Goal: Communication & Community: Participate in discussion

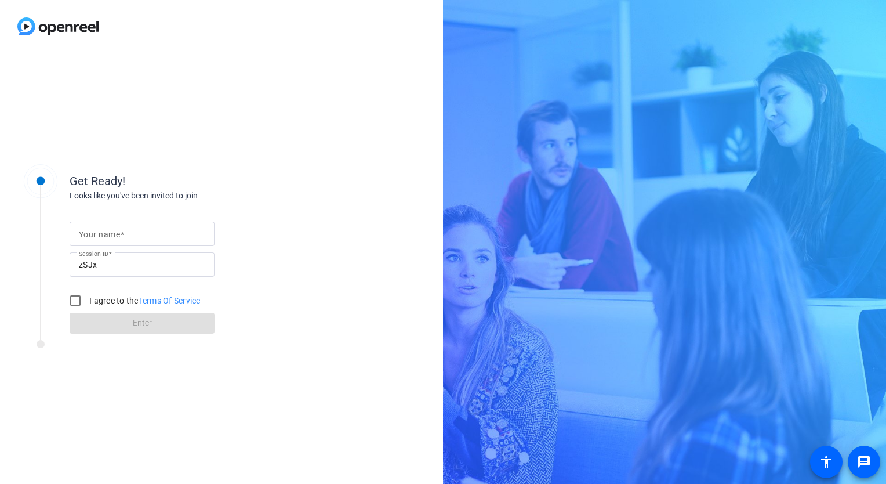
click at [159, 230] on input "Your name" at bounding box center [142, 234] width 126 height 14
type input "[PERSON_NAME]"
click at [77, 303] on input "I agree to the Terms Of Service" at bounding box center [75, 300] width 23 height 23
checkbox input "true"
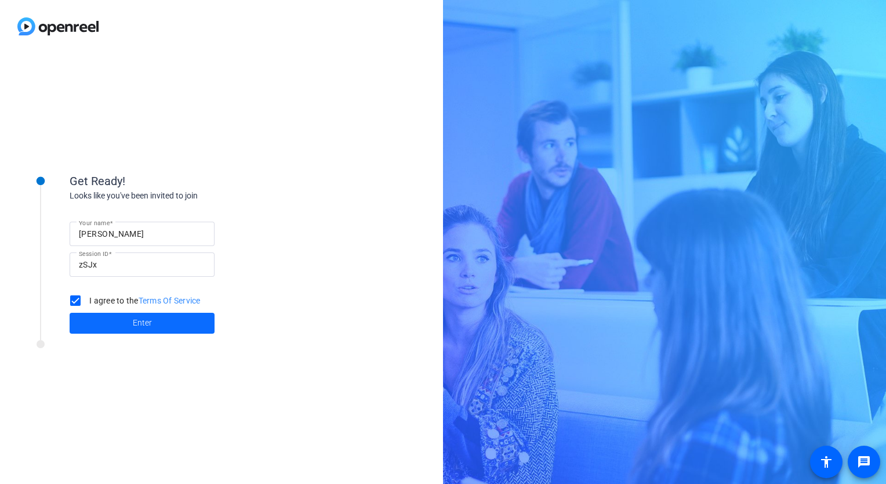
click at [104, 319] on span at bounding box center [142, 323] width 145 height 28
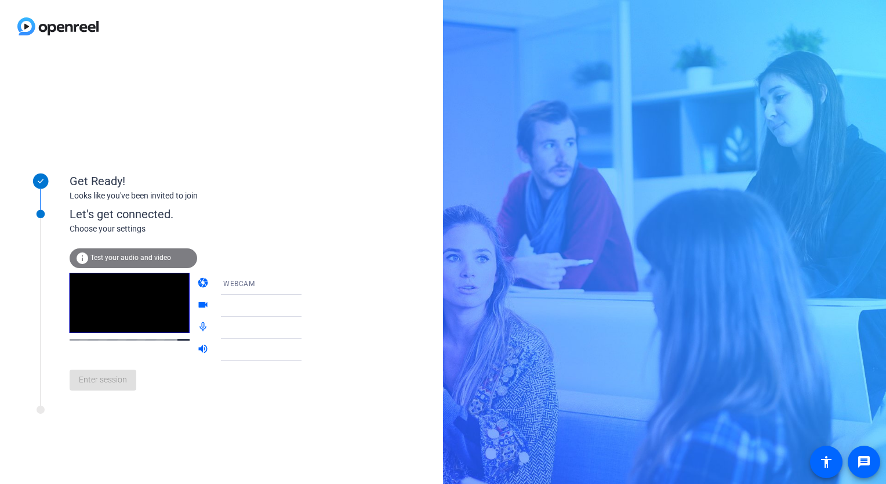
click at [135, 257] on span "Test your audio and video" at bounding box center [131, 258] width 81 height 8
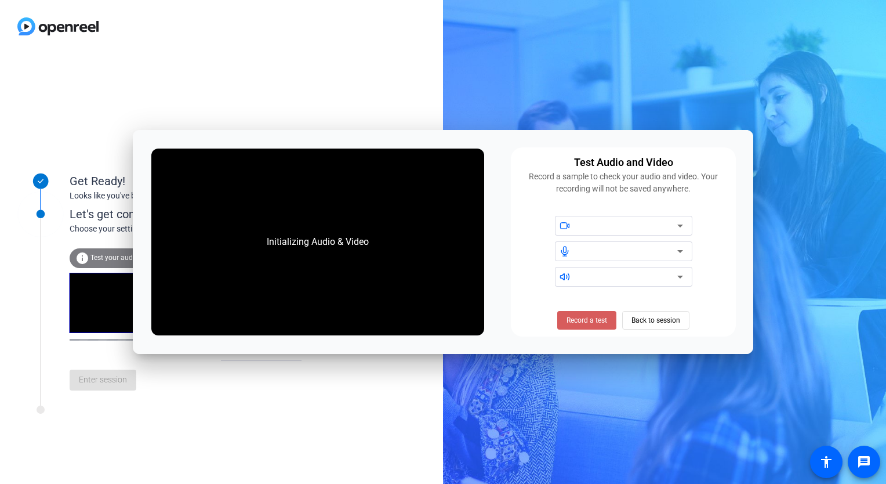
click at [580, 319] on span "Record a test" at bounding box center [587, 320] width 41 height 10
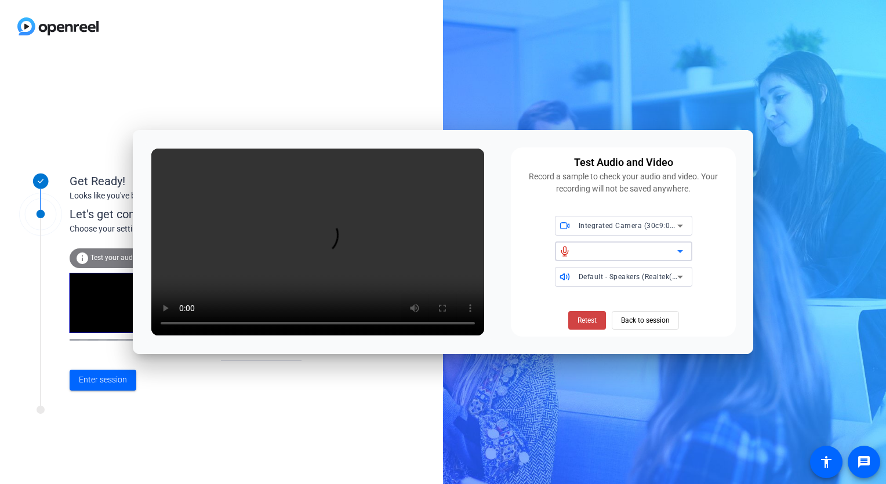
click at [678, 255] on icon at bounding box center [681, 251] width 14 height 14
click at [590, 325] on span "Retest" at bounding box center [587, 320] width 19 height 10
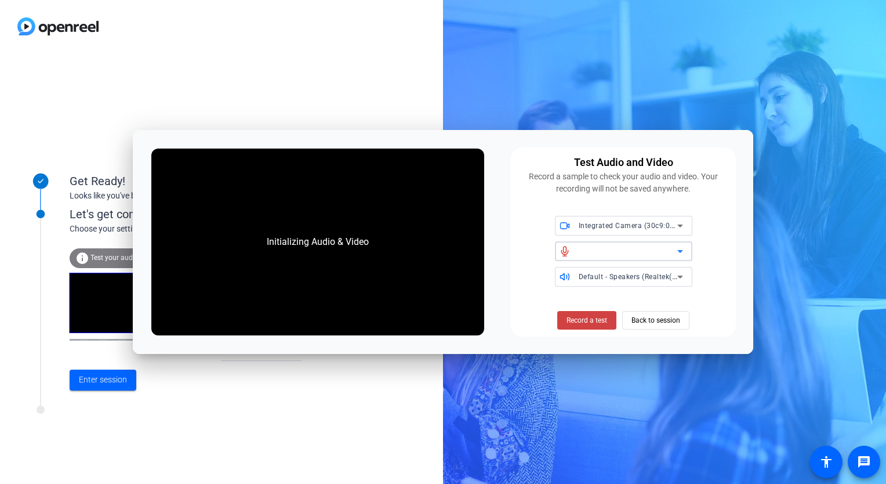
click at [678, 252] on icon at bounding box center [681, 251] width 14 height 14
click at [582, 317] on span "Record a test" at bounding box center [587, 320] width 41 height 10
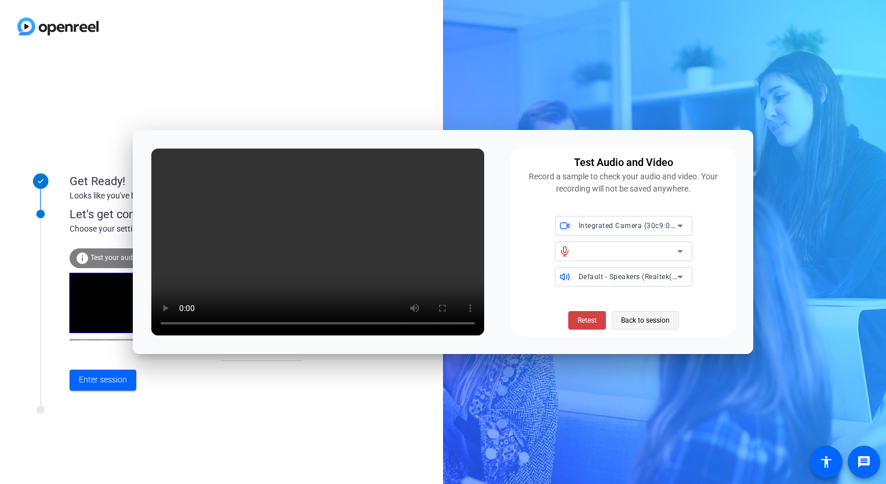
click at [628, 317] on span "Back to session" at bounding box center [645, 320] width 49 height 22
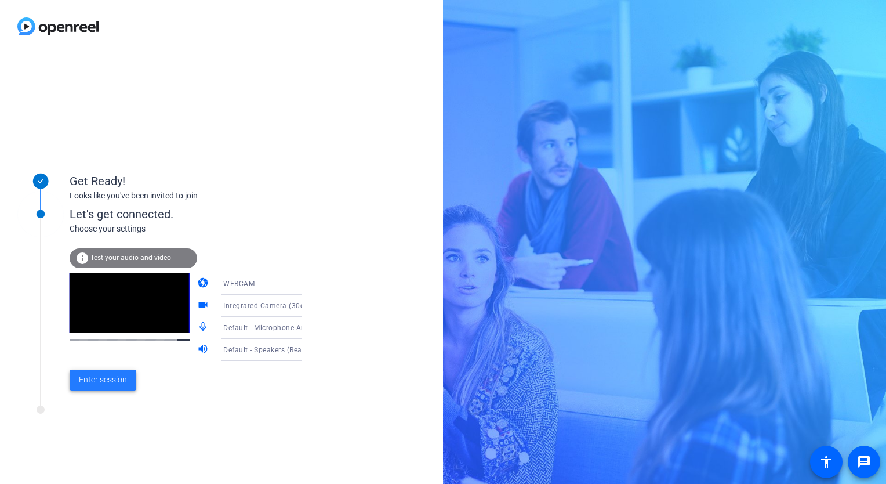
click at [109, 375] on span "Enter session" at bounding box center [103, 380] width 48 height 12
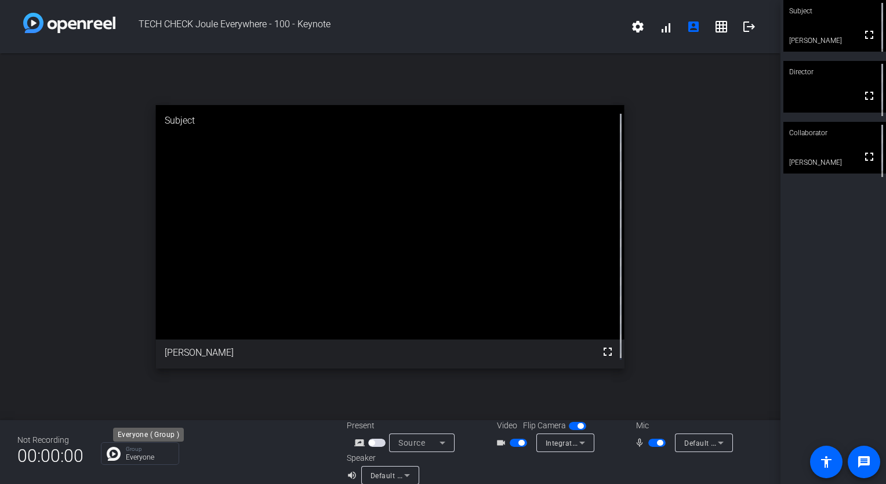
click at [132, 456] on p "Everyone" at bounding box center [149, 457] width 47 height 7
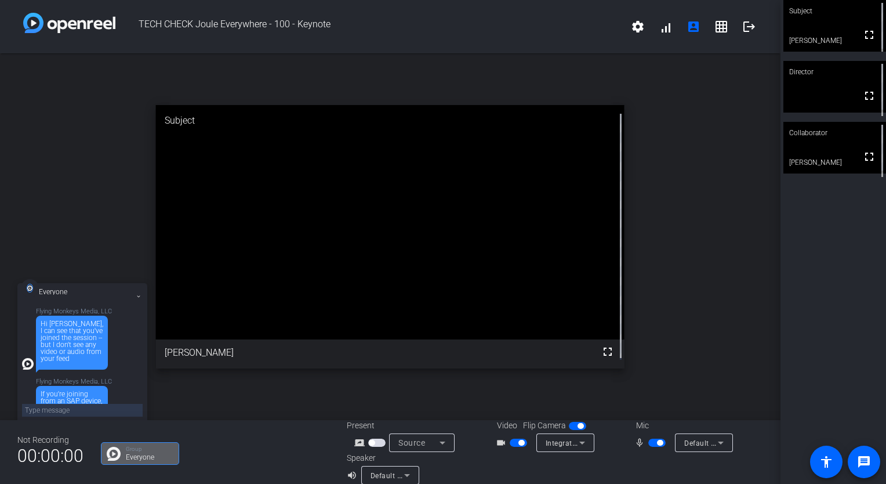
scroll to position [28, 0]
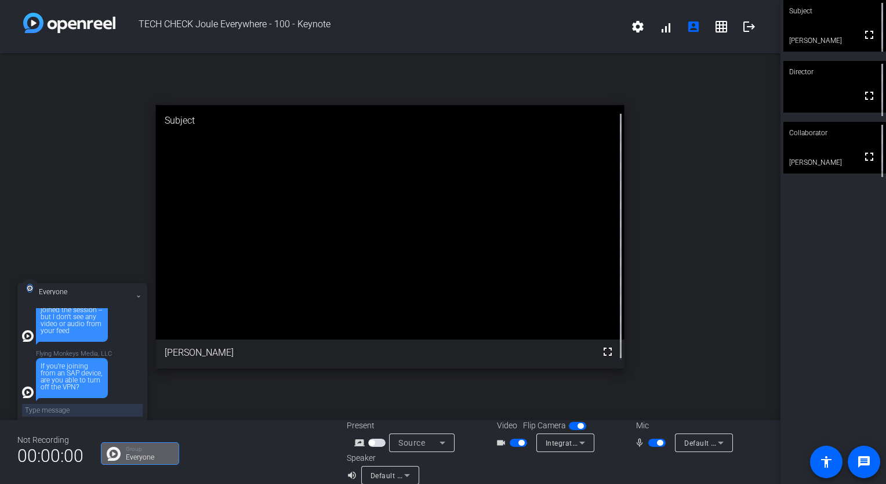
click at [70, 408] on textarea at bounding box center [82, 410] width 121 height 13
type textarea "hi"
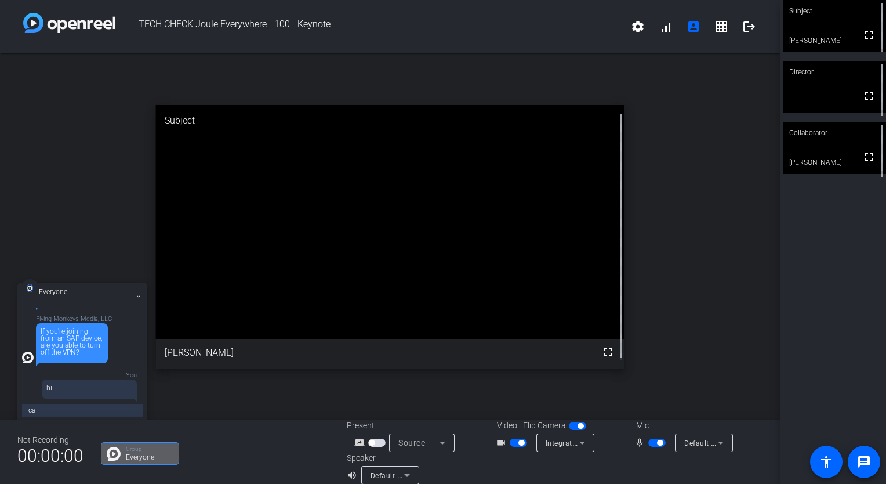
type textarea "I ca"
click at [748, 24] on mat-icon "logout" at bounding box center [750, 27] width 14 height 14
